Goal: Navigation & Orientation: Understand site structure

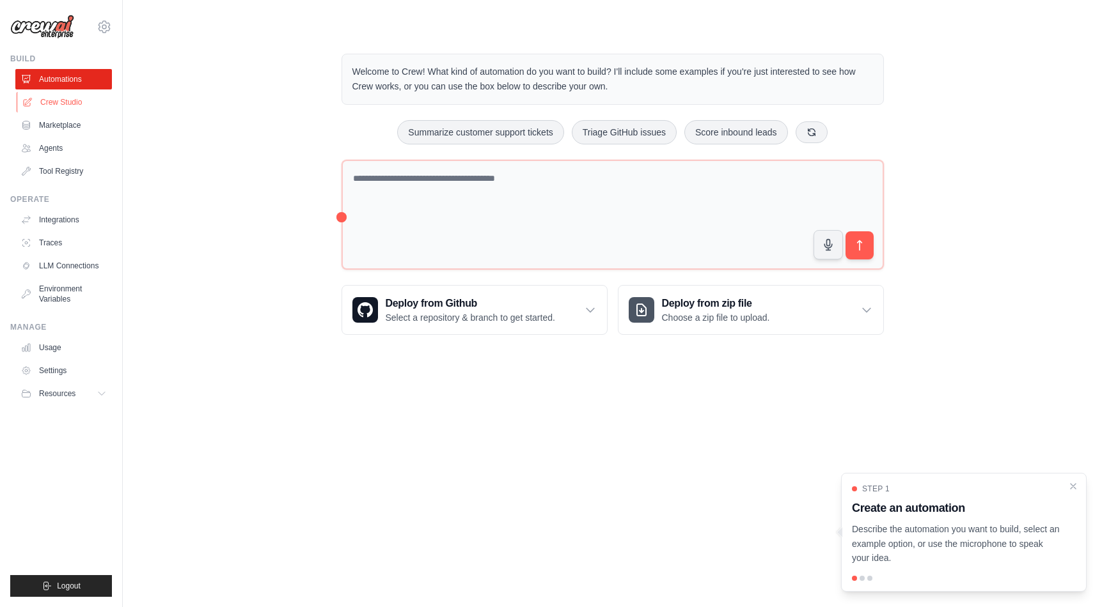
click at [70, 98] on link "Crew Studio" at bounding box center [65, 102] width 97 height 20
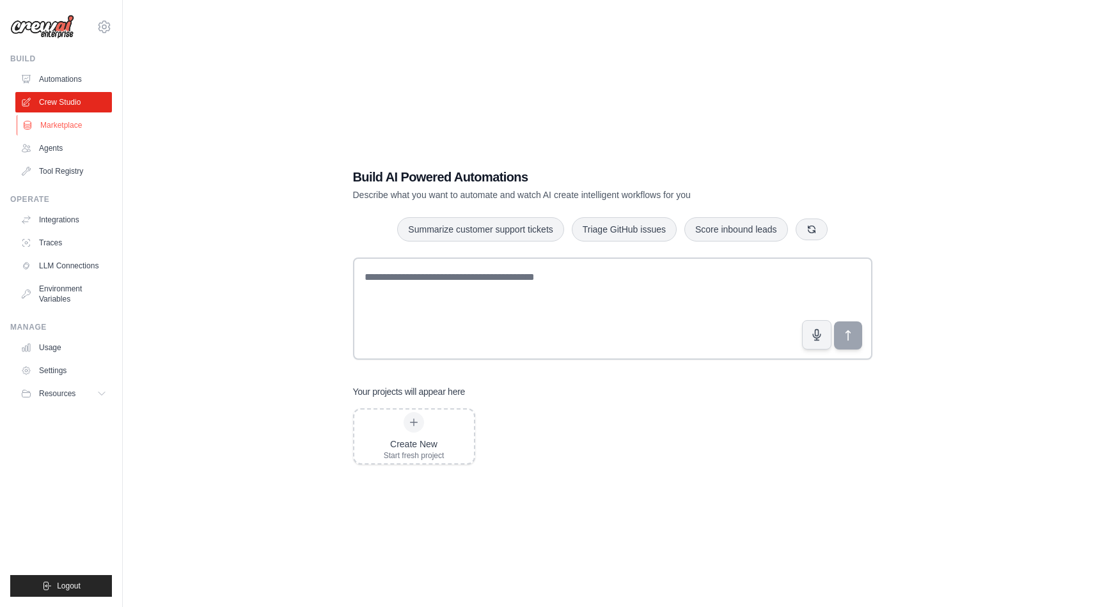
click at [56, 127] on link "Marketplace" at bounding box center [65, 125] width 97 height 20
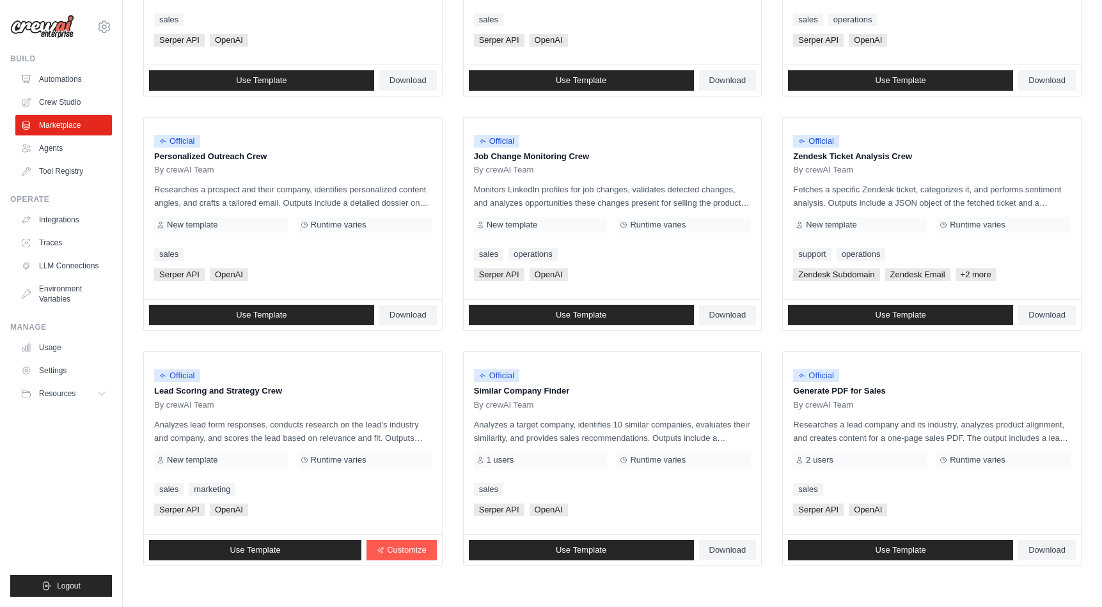
scroll to position [577, 0]
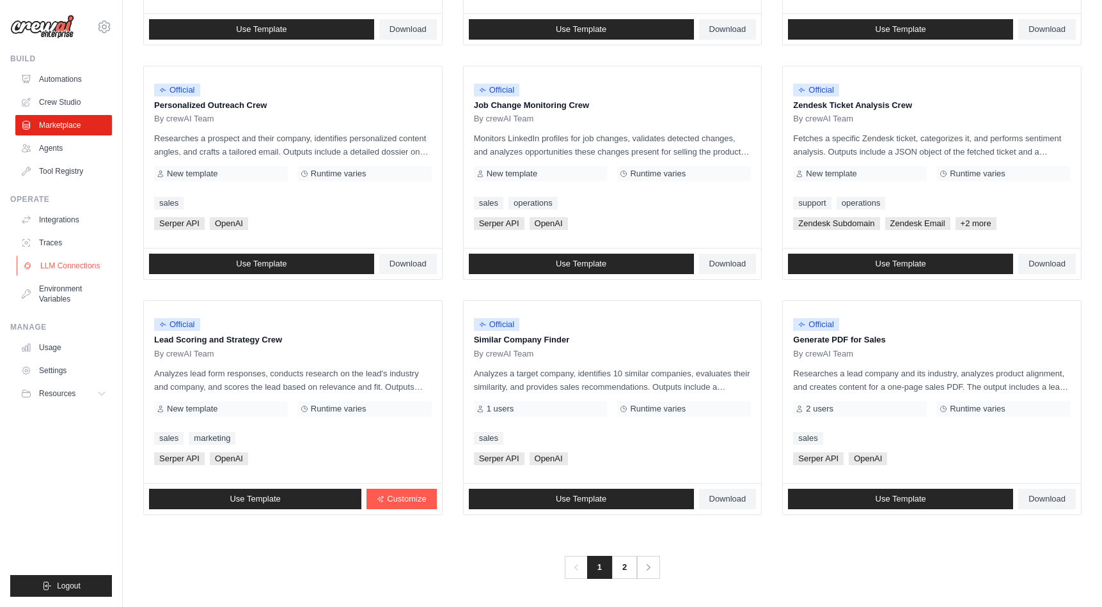
click at [84, 267] on link "LLM Connections" at bounding box center [65, 266] width 97 height 20
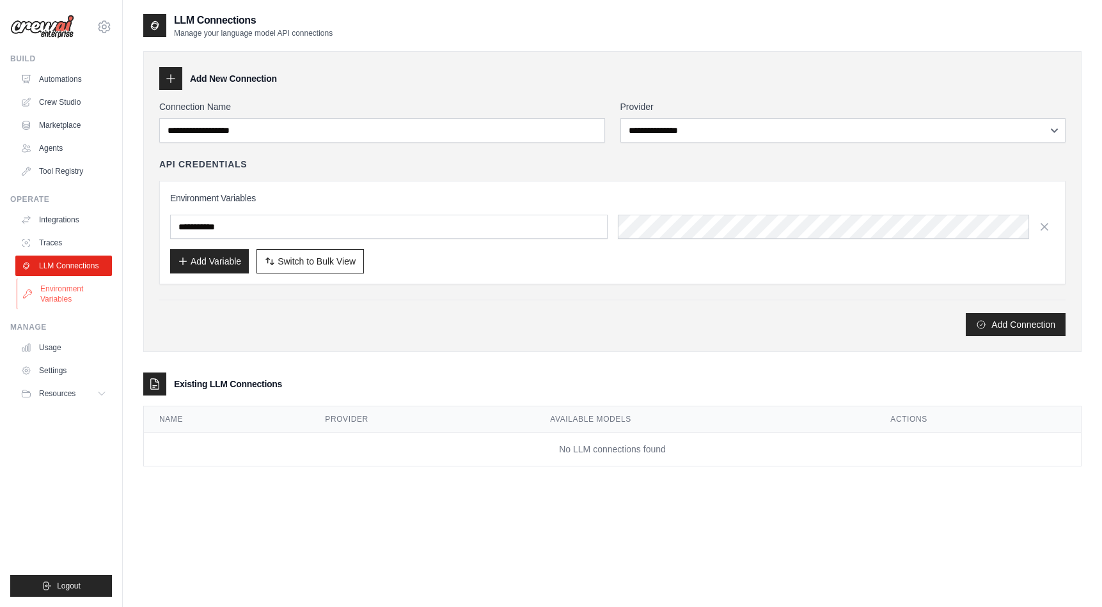
click at [69, 293] on link "Environment Variables" at bounding box center [65, 294] width 97 height 31
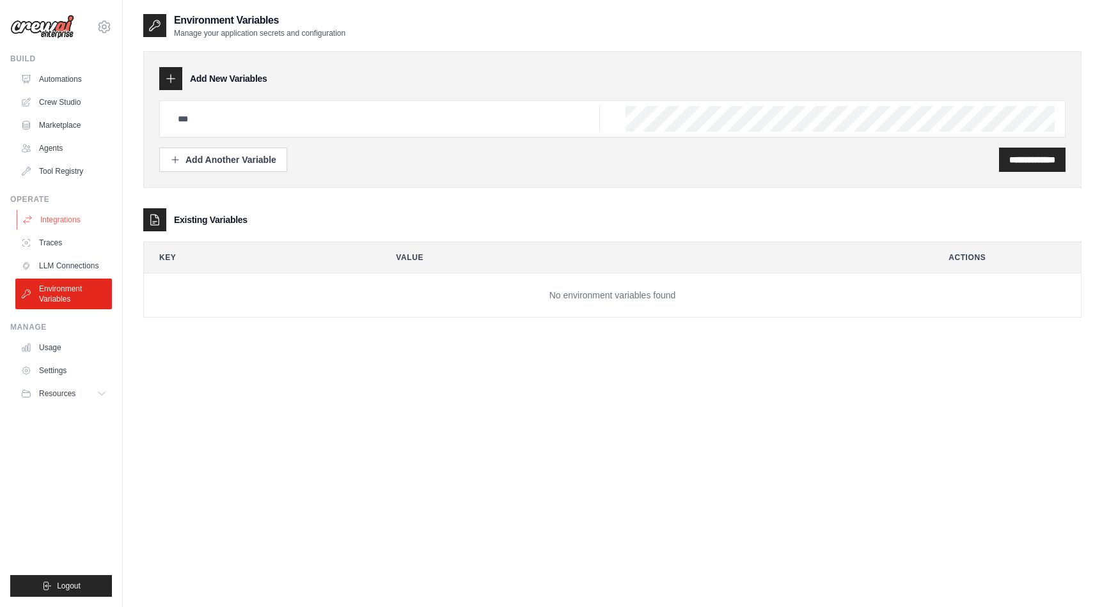
click at [61, 222] on link "Integrations" at bounding box center [65, 220] width 97 height 20
